Goal: Information Seeking & Learning: Learn about a topic

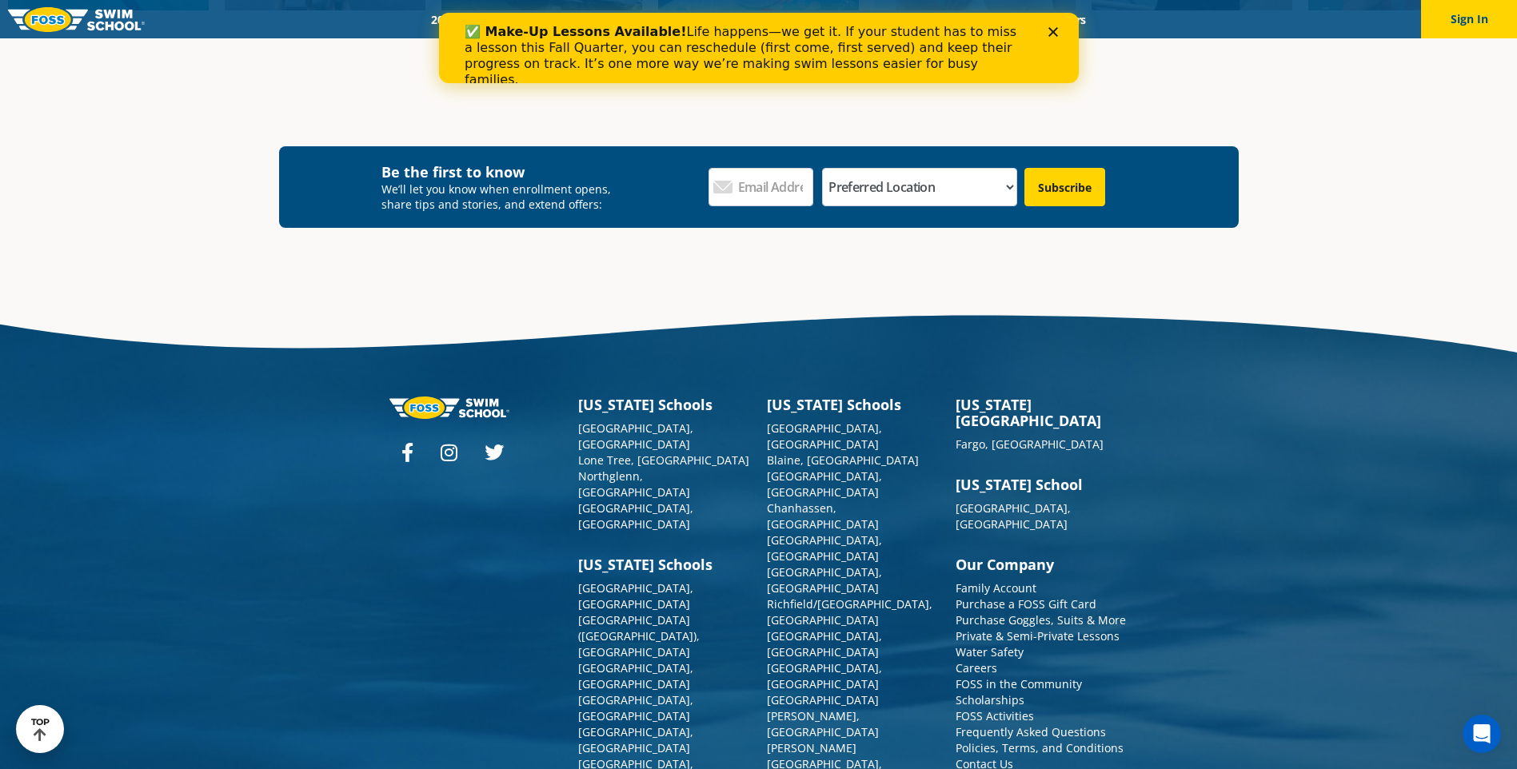
scroll to position [2391, 0]
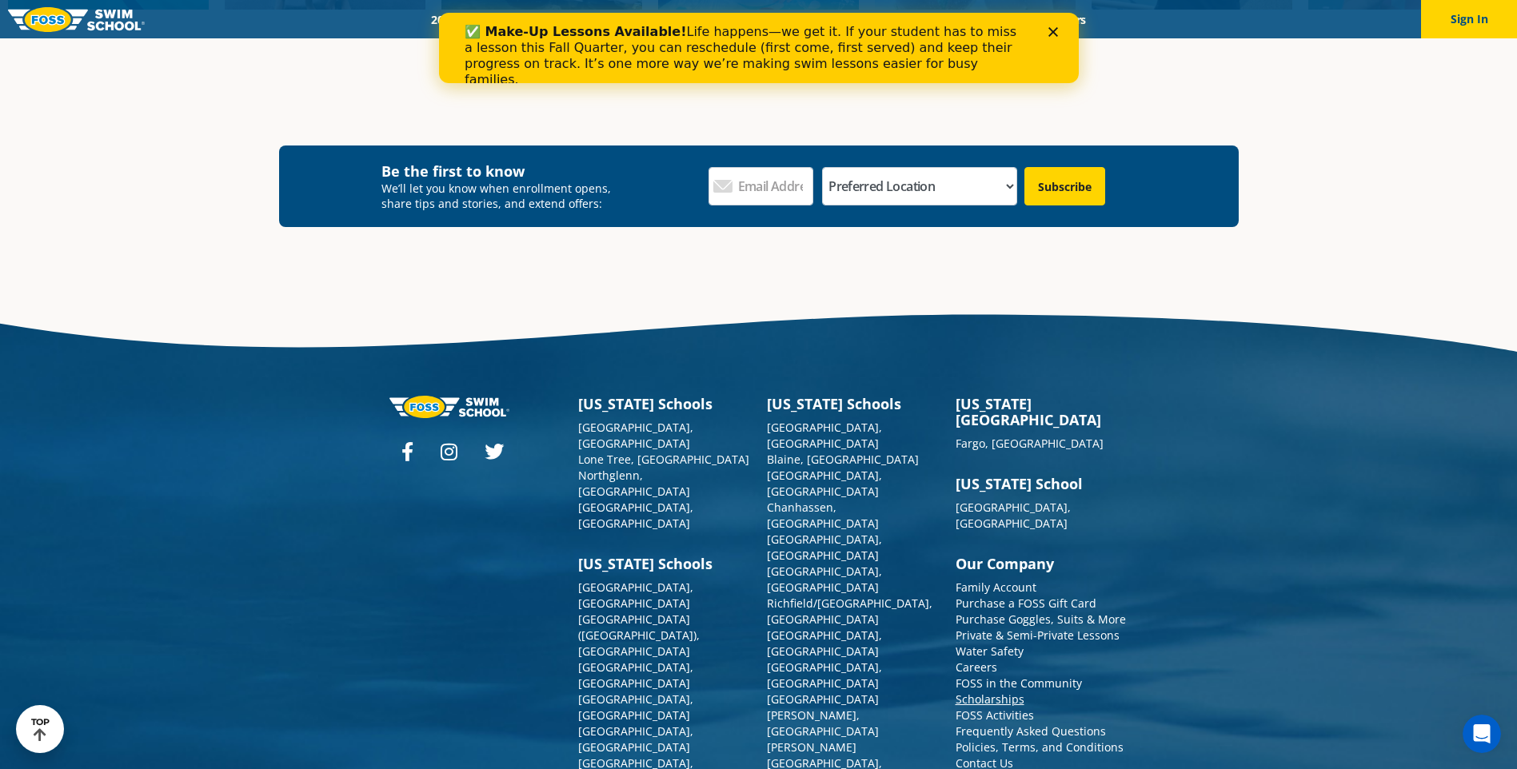
click at [1001, 692] on link "Scholarships" at bounding box center [990, 699] width 69 height 15
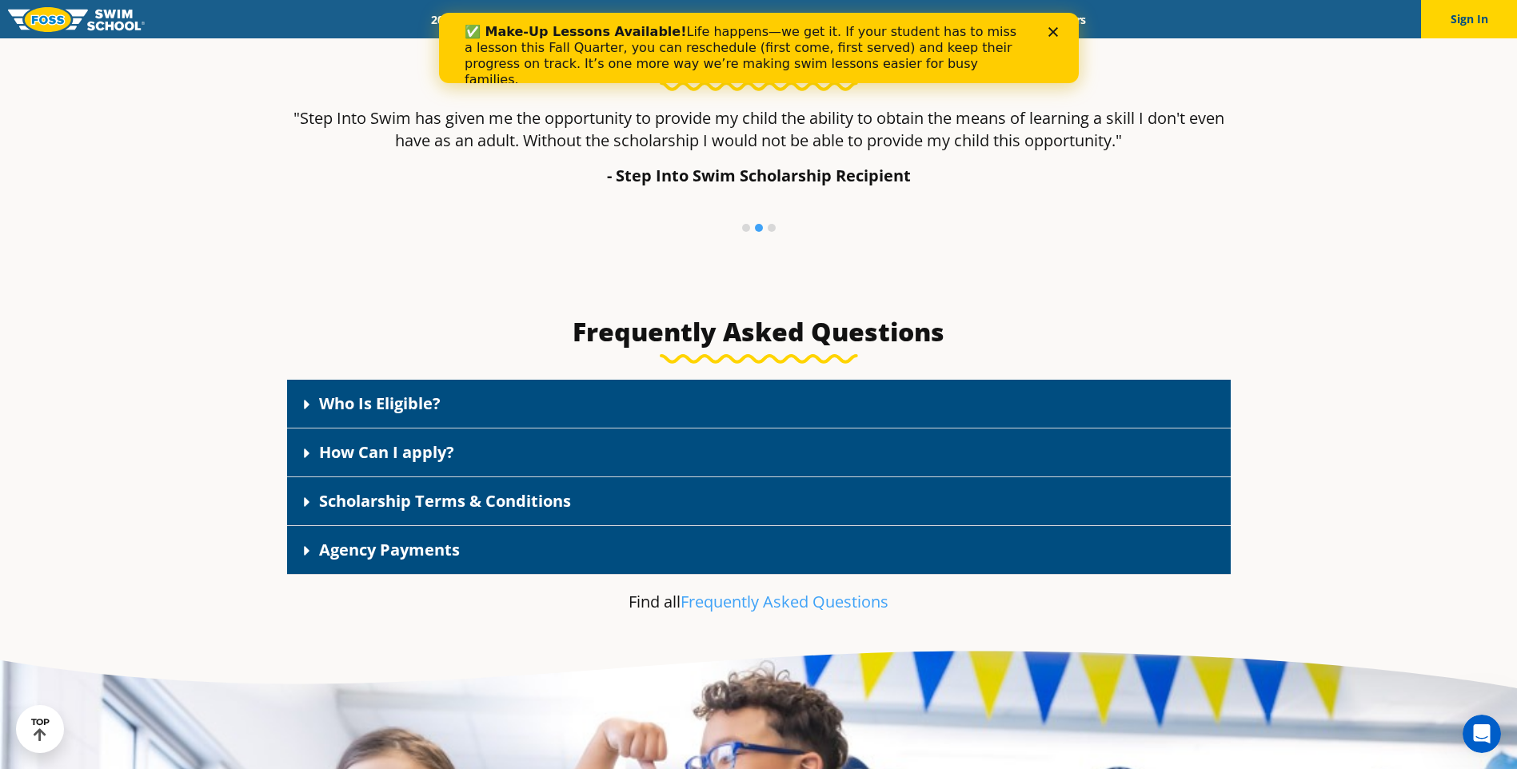
scroll to position [2240, 0]
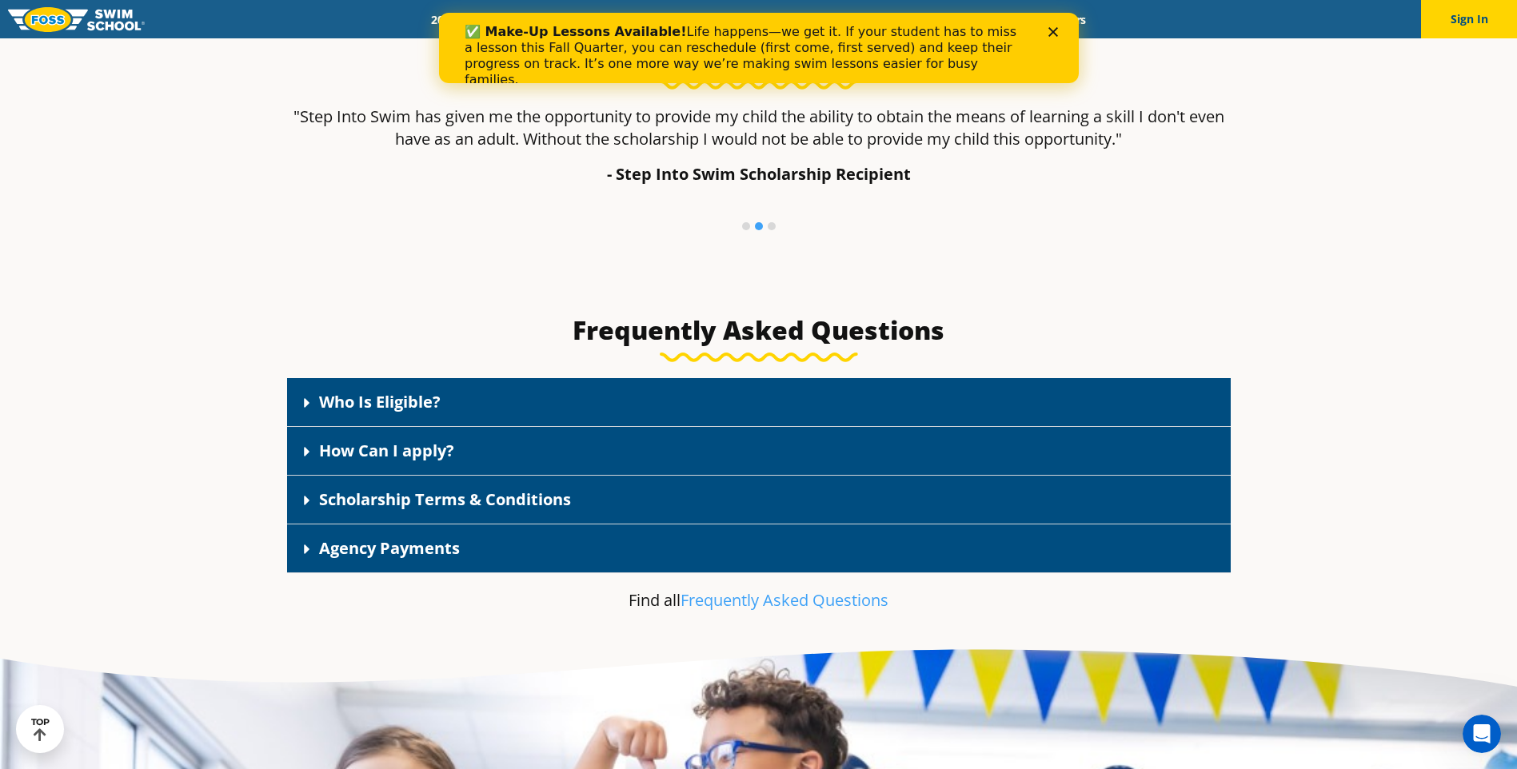
click at [329, 414] on div "Who Is Eligible?" at bounding box center [759, 402] width 944 height 49
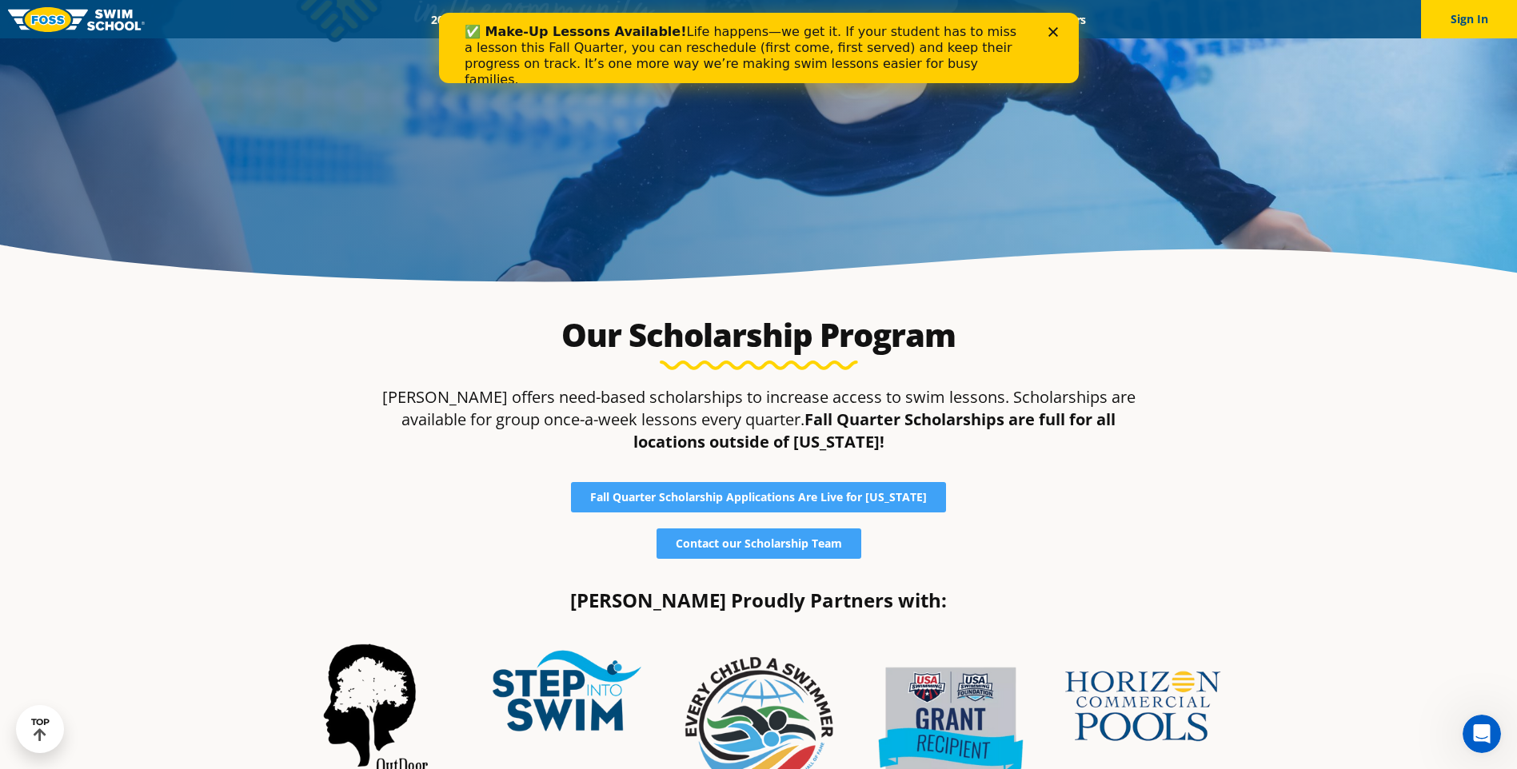
scroll to position [0, 0]
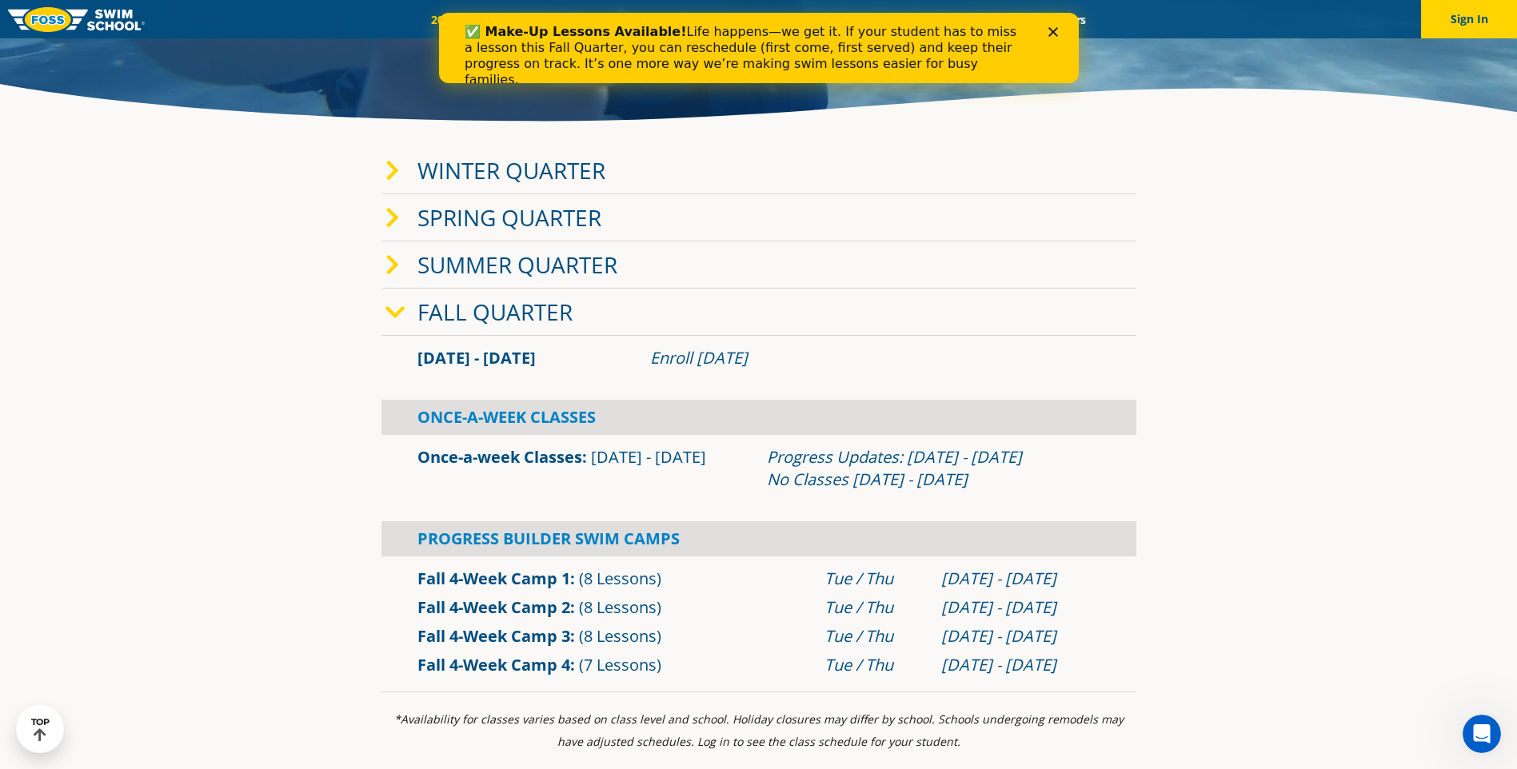
click at [433, 308] on link "Fall Quarter" at bounding box center [495, 312] width 155 height 30
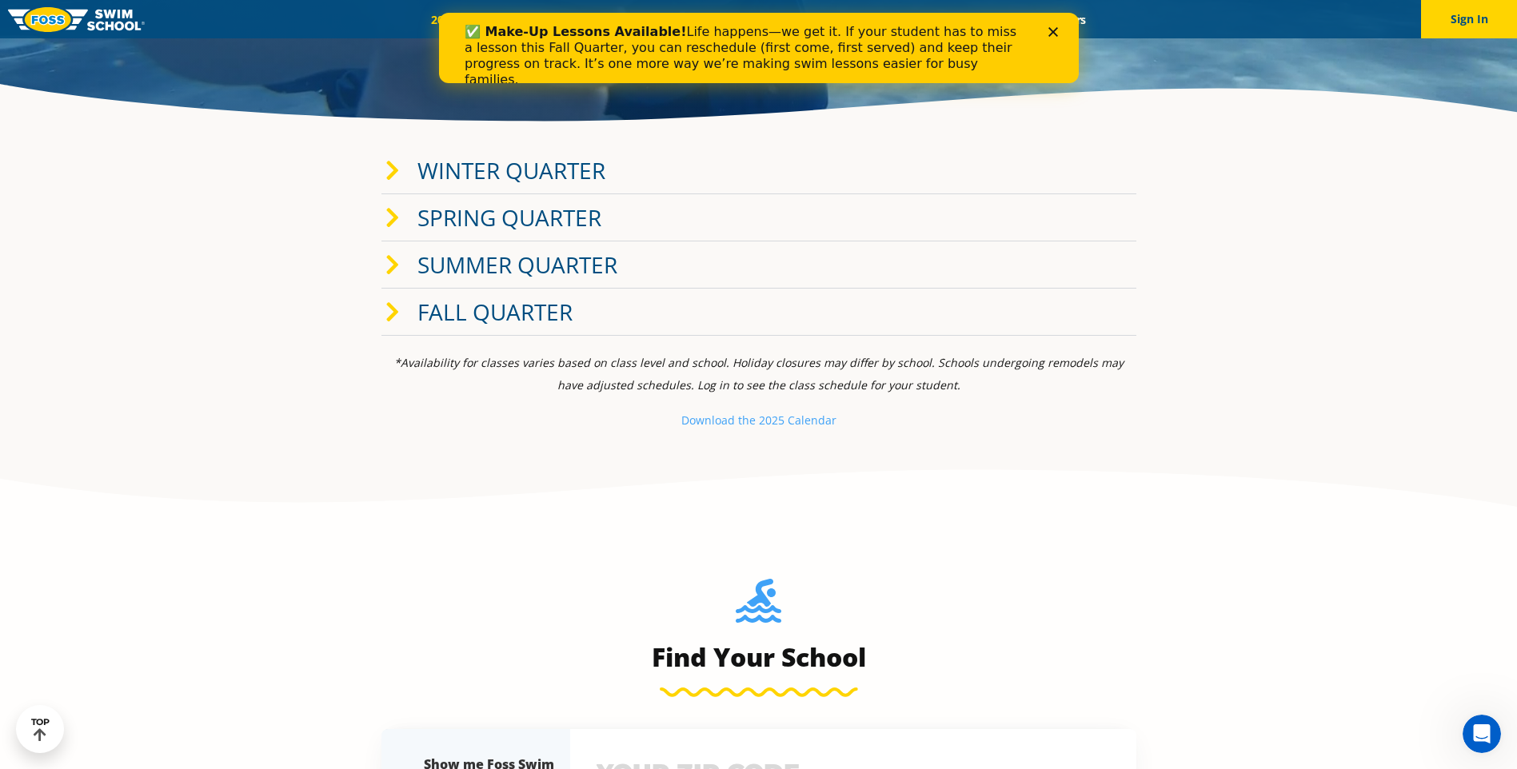
click at [433, 308] on link "Fall Quarter" at bounding box center [495, 312] width 155 height 30
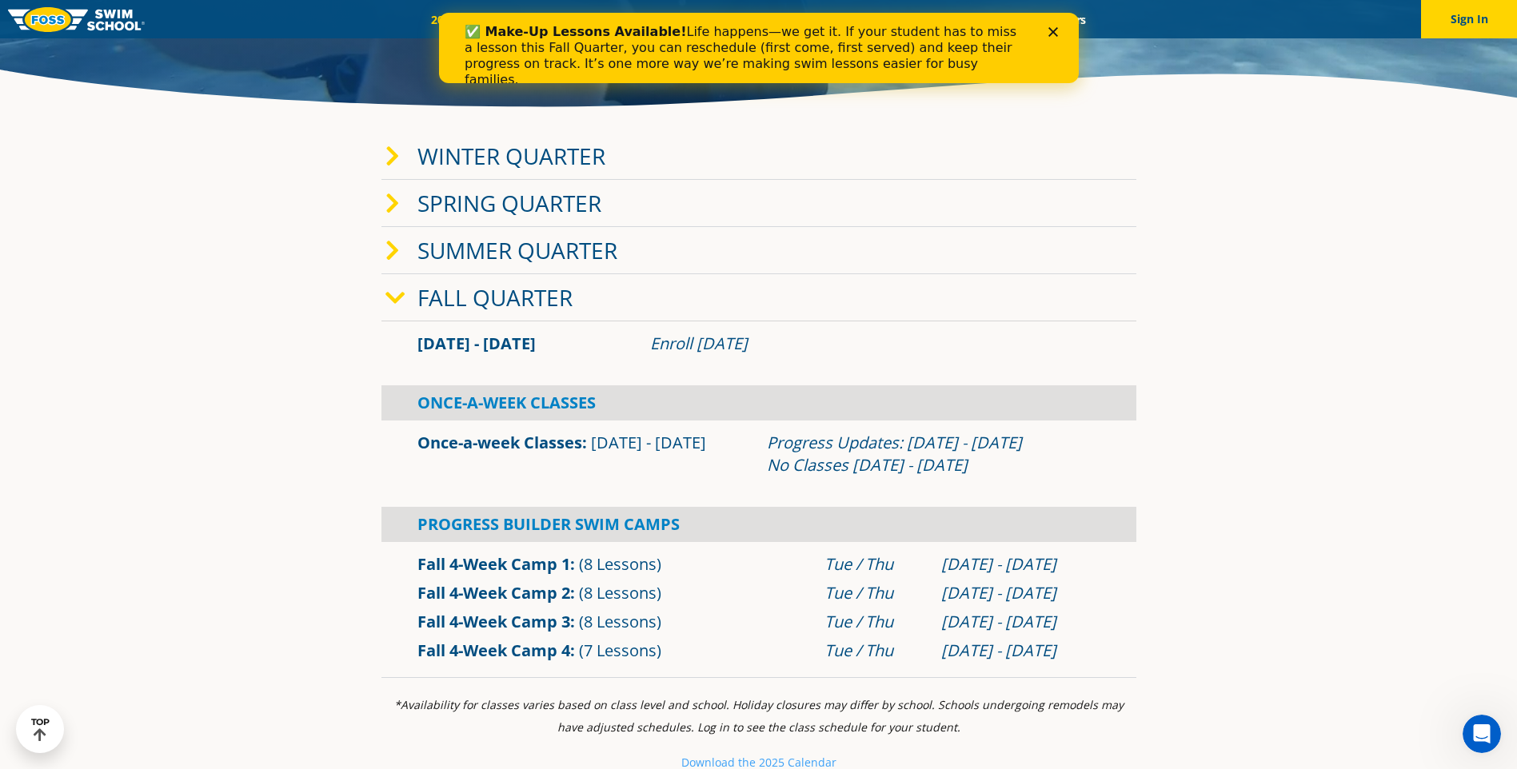
scroll to position [400, 0]
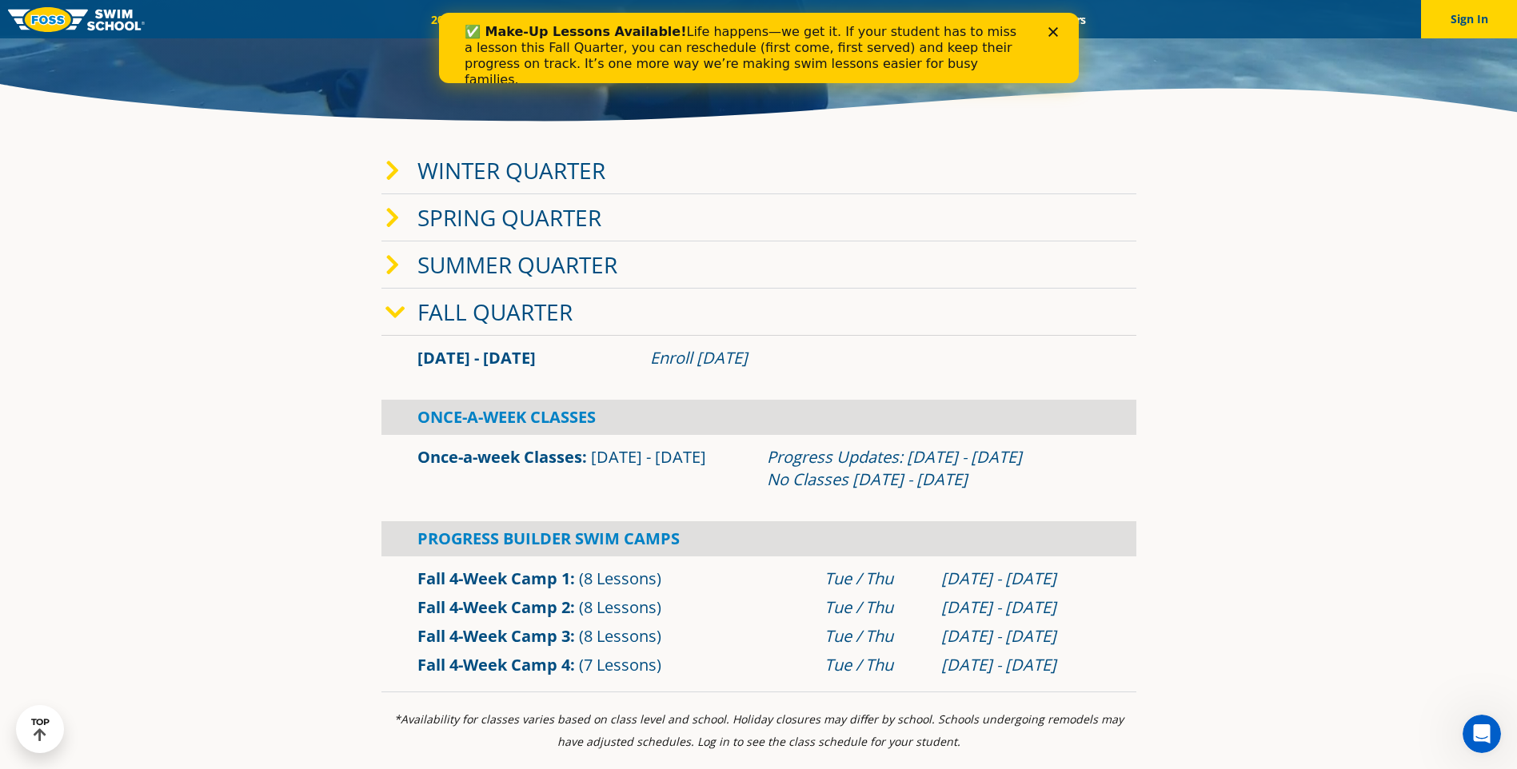
click at [438, 157] on link "Winter Quarter" at bounding box center [512, 170] width 188 height 30
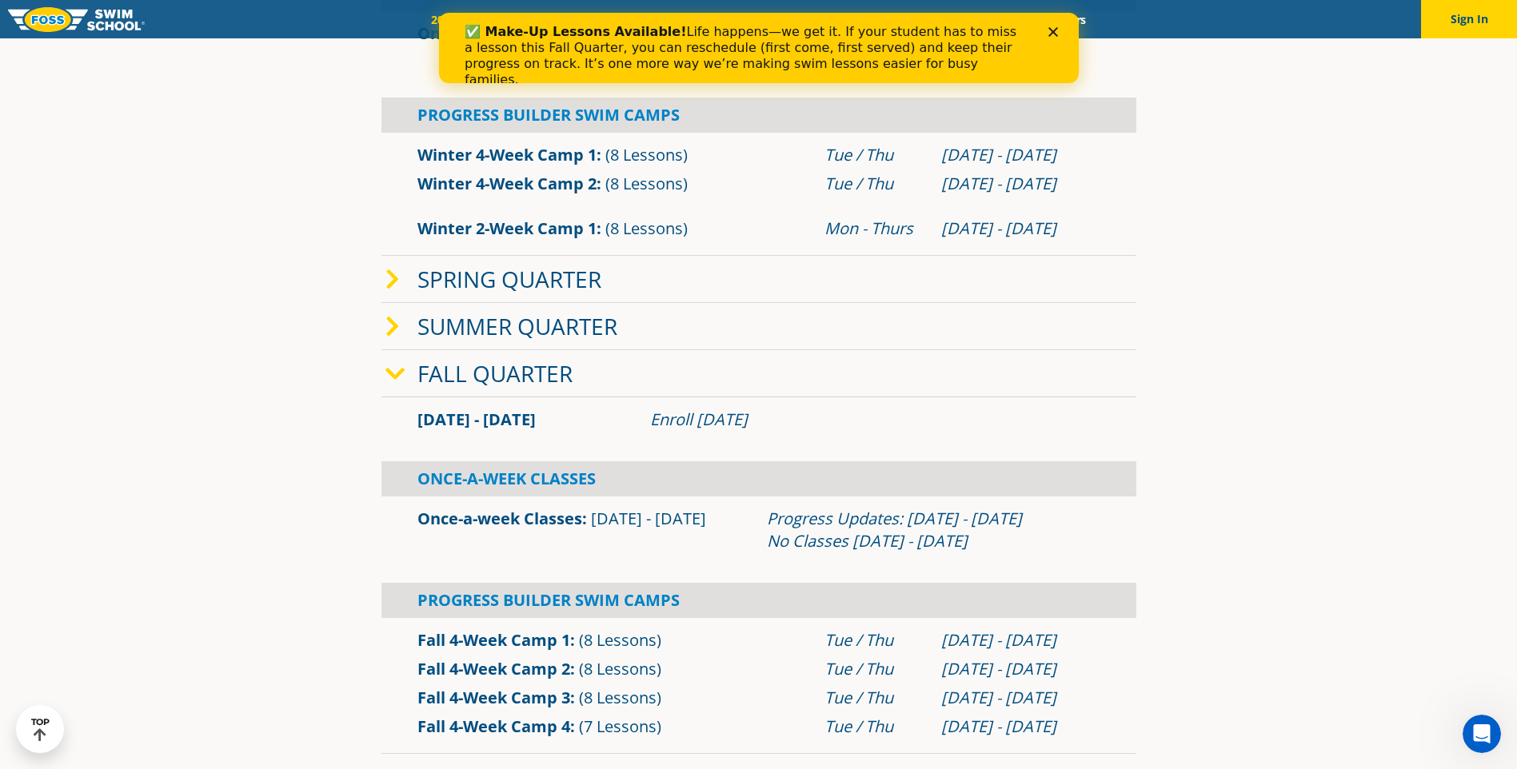
scroll to position [720, 0]
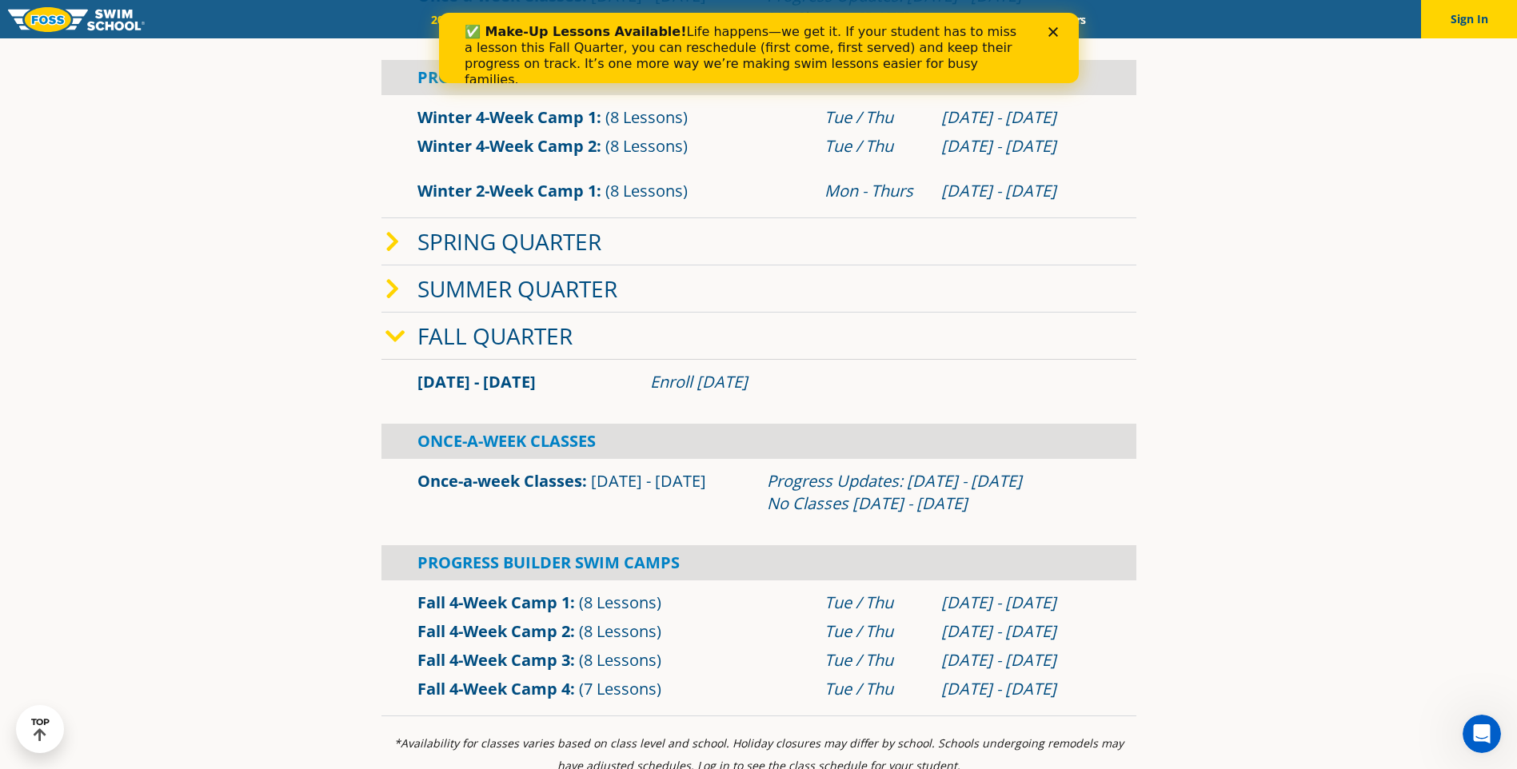
click at [447, 246] on link "Spring Quarter" at bounding box center [510, 241] width 184 height 30
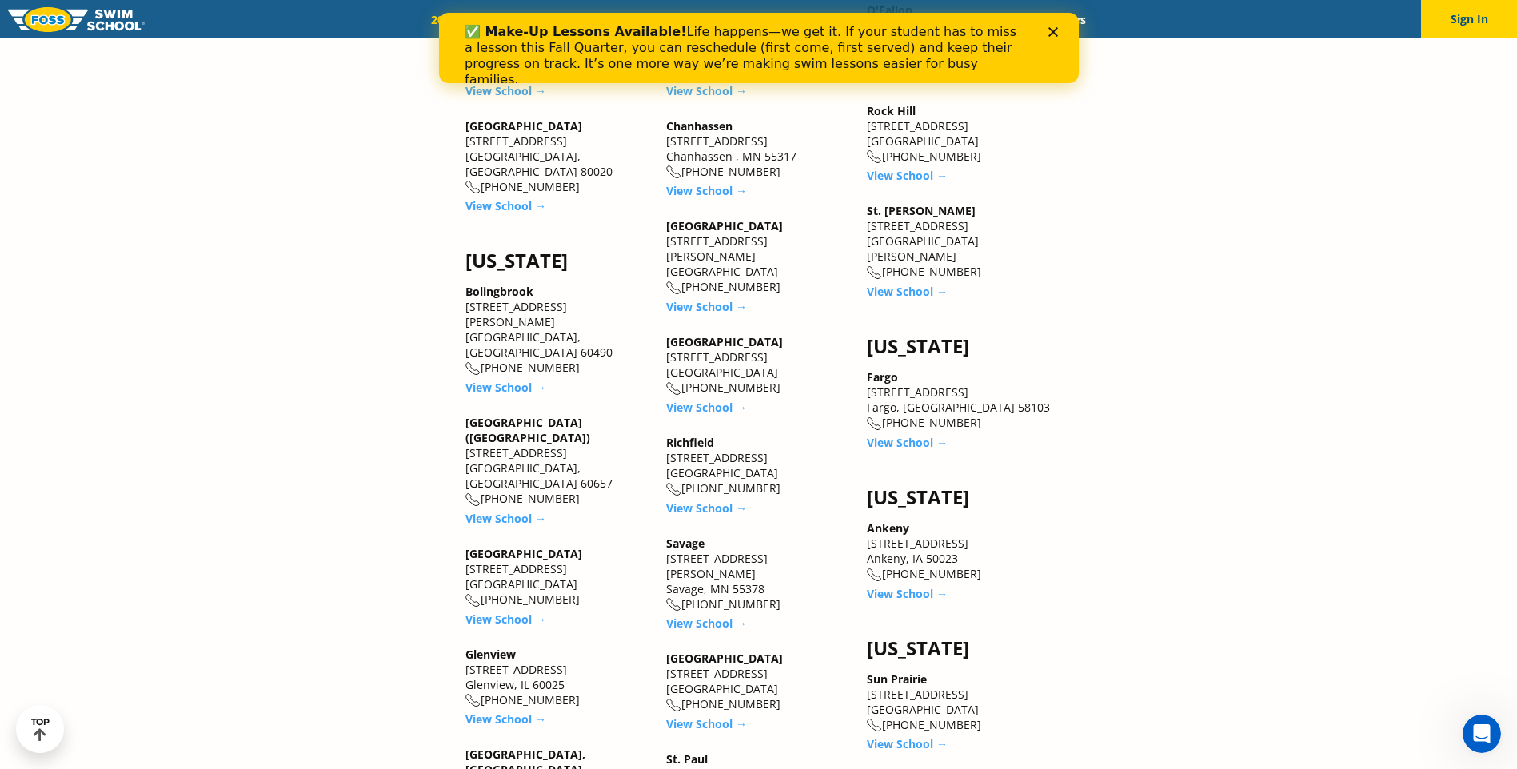
scroll to position [2559, 0]
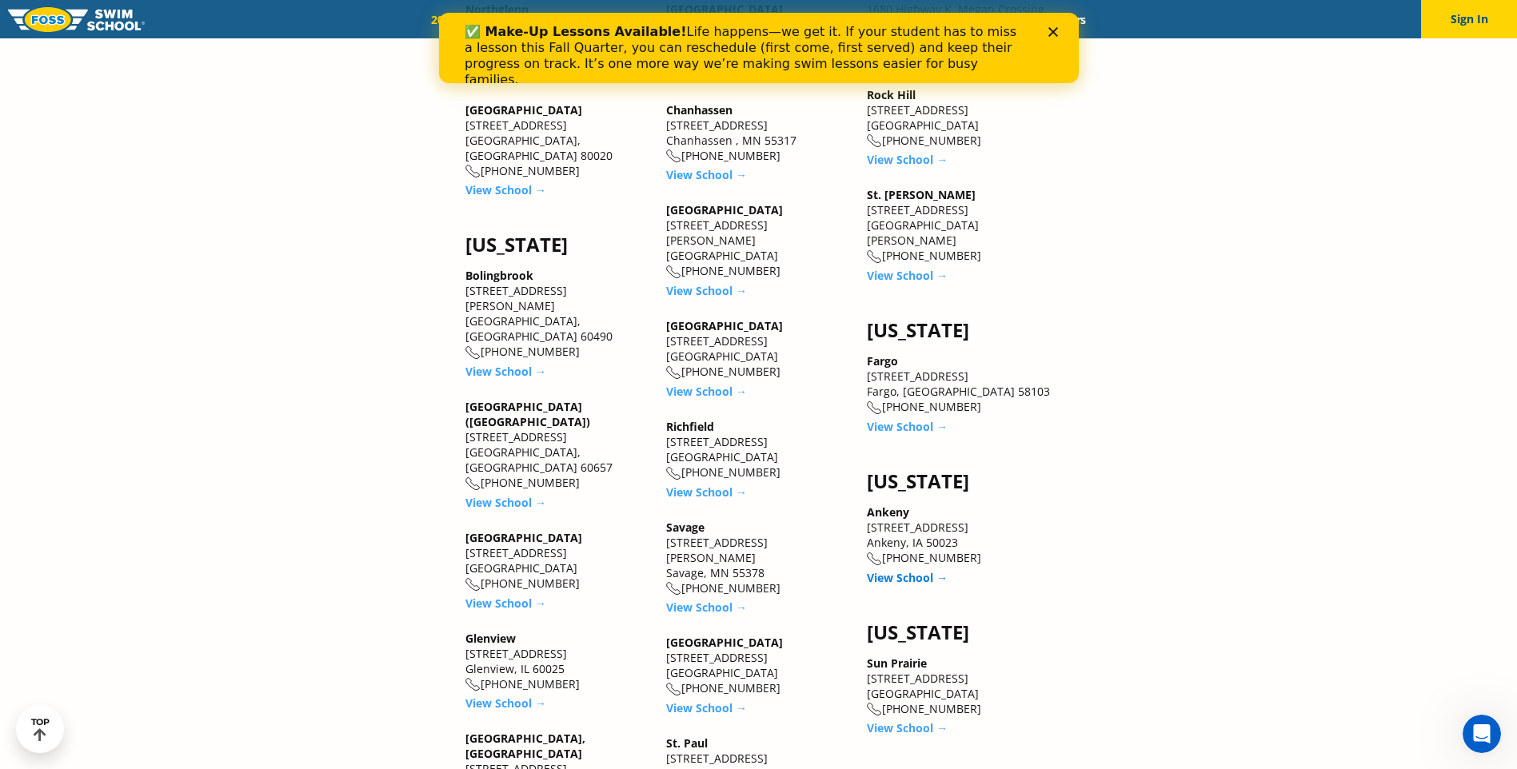
click at [905, 570] on link "View School →" at bounding box center [907, 577] width 81 height 15
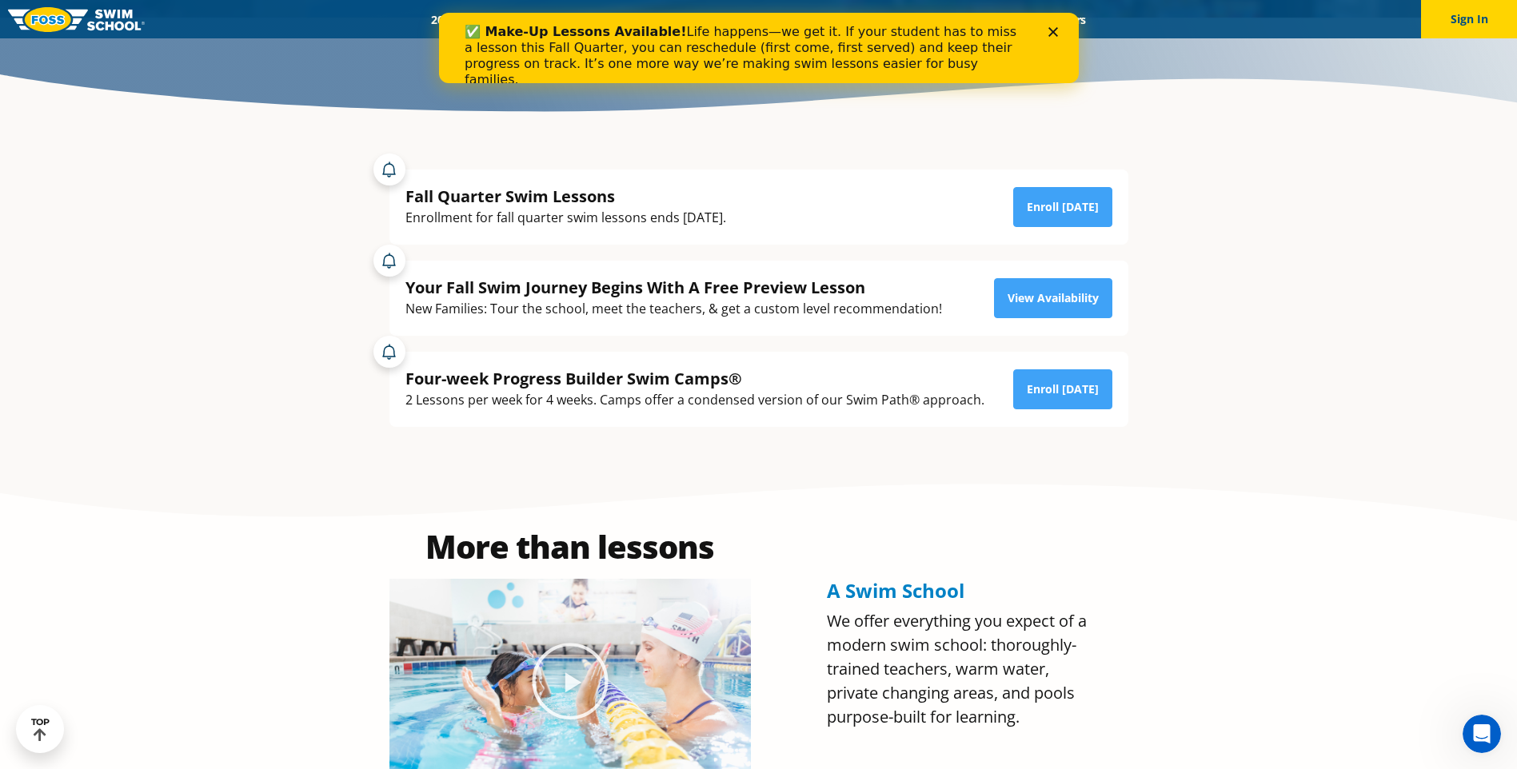
scroll to position [400, 0]
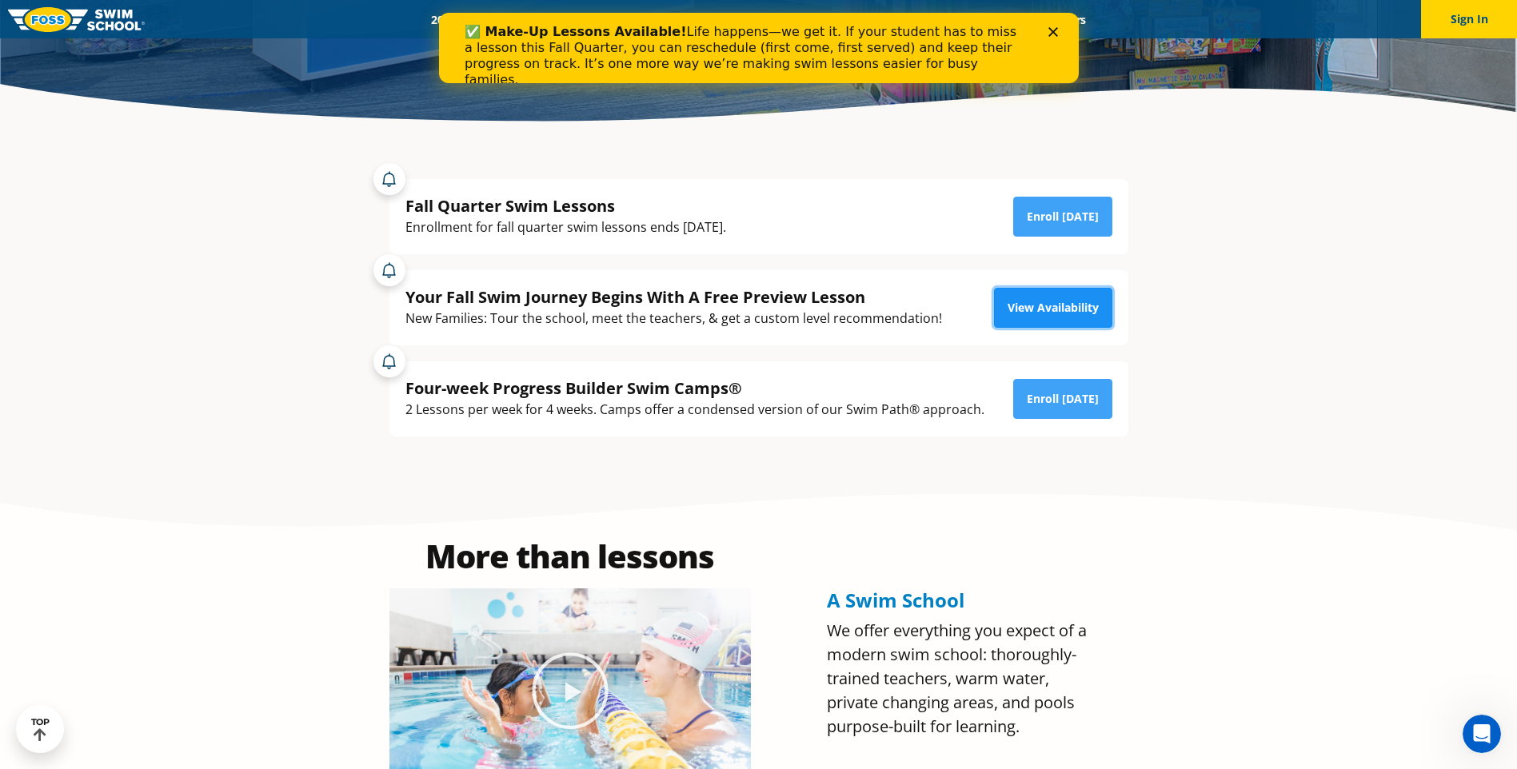
click at [1042, 314] on link "View Availability" at bounding box center [1053, 308] width 118 height 40
